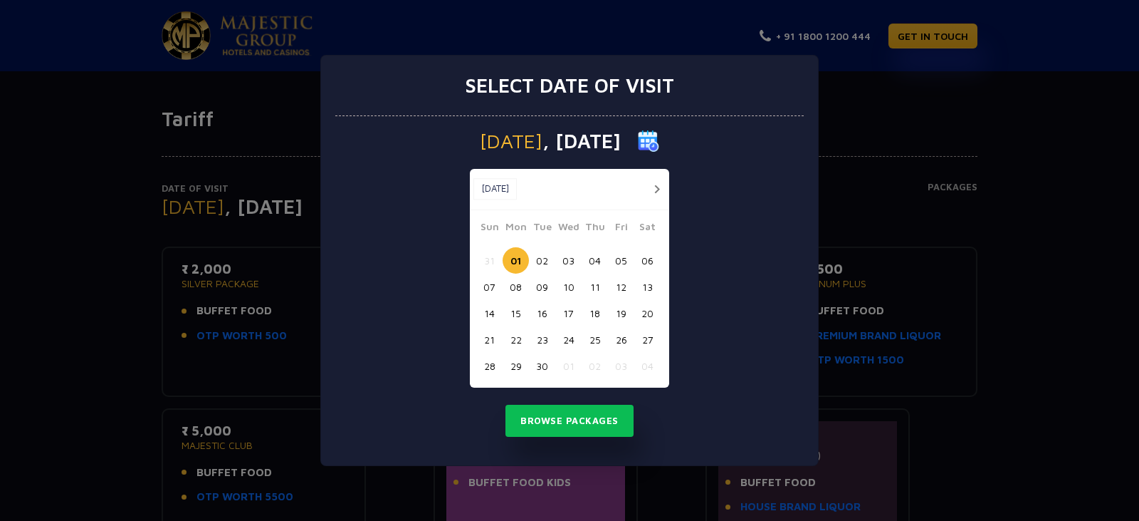
click at [999, 152] on div "Select date of visit Monday , 01 Sep 2025 Sep, 2025 Sep, 2025 Sun Mon Tue Wed T…" at bounding box center [569, 260] width 1139 height 521
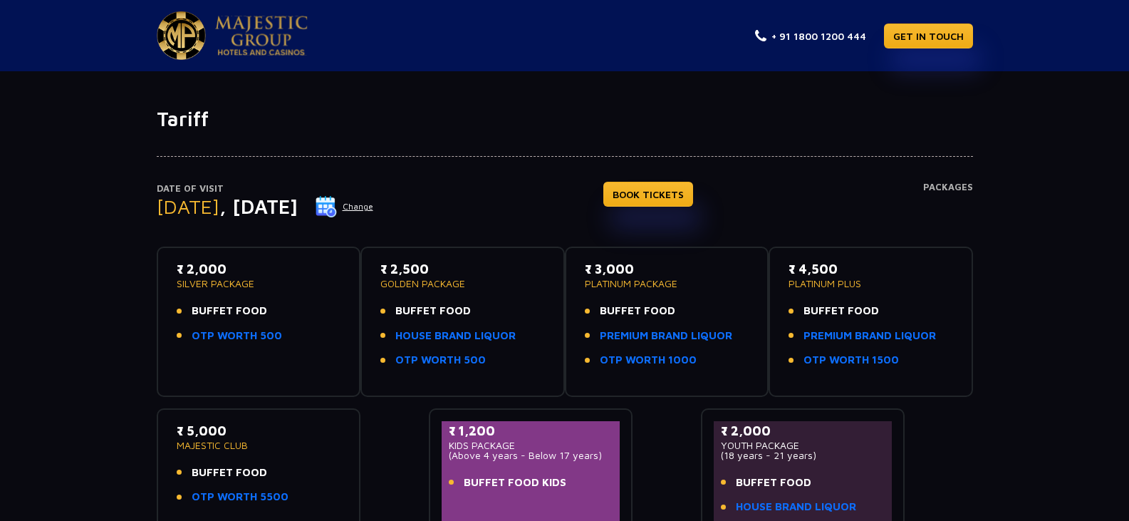
click at [261, 33] on img at bounding box center [261, 36] width 93 height 40
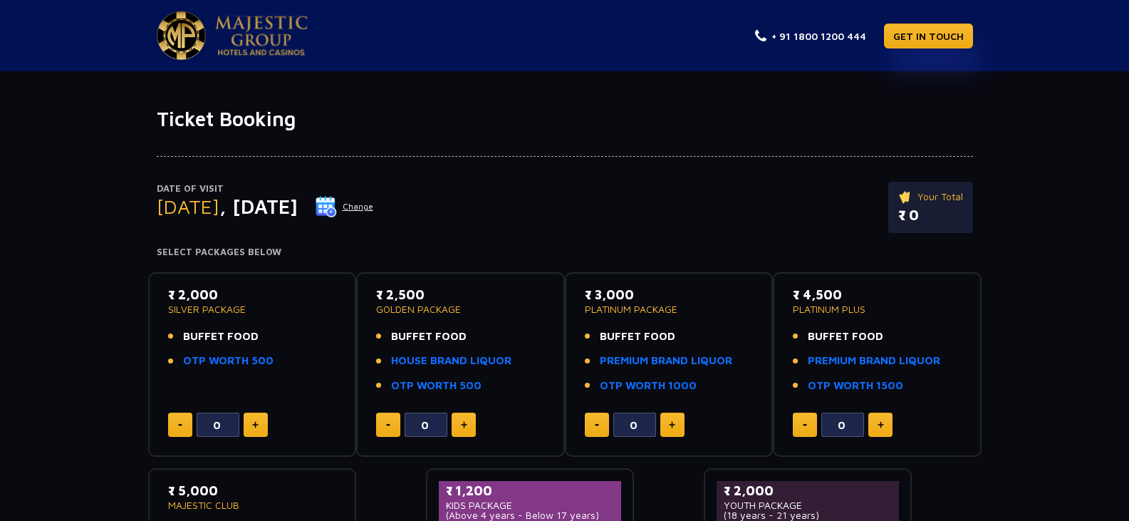
click at [233, 36] on img at bounding box center [261, 36] width 93 height 40
